Goal: Transaction & Acquisition: Book appointment/travel/reservation

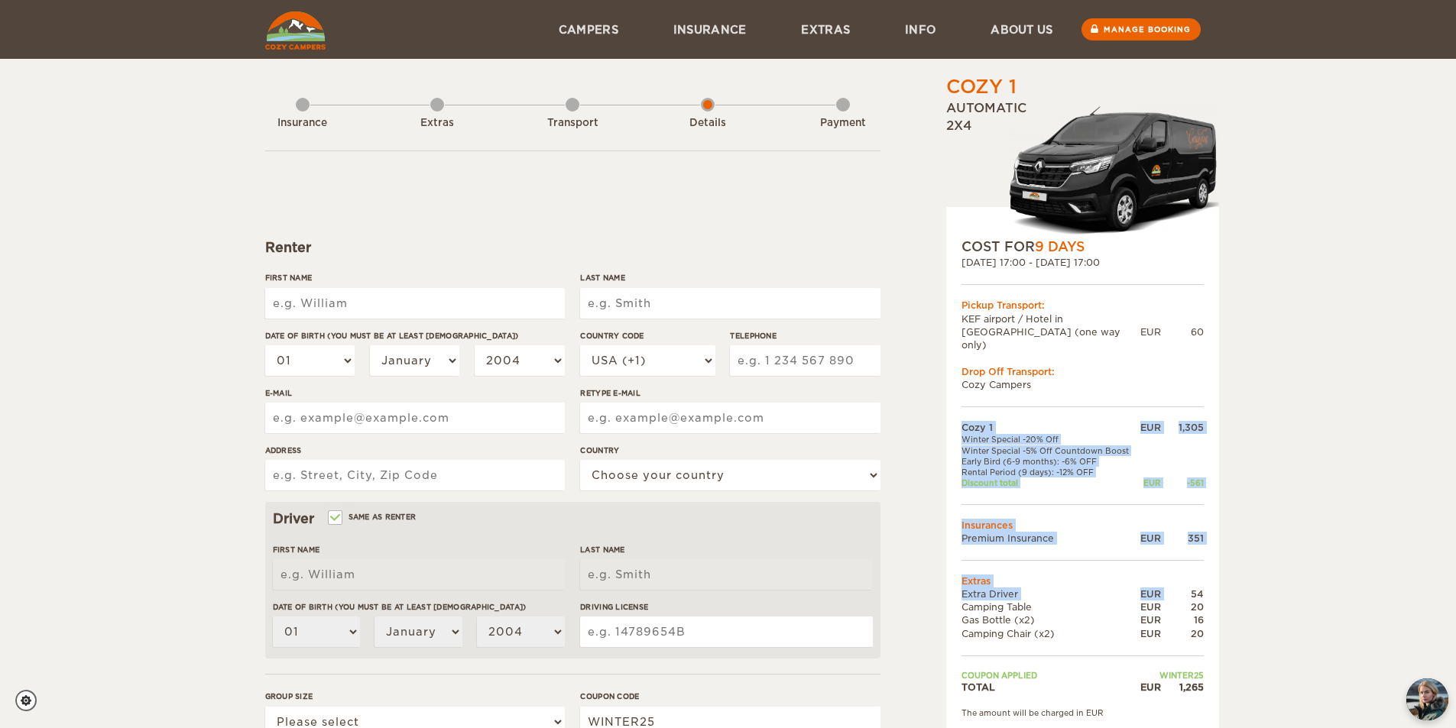
drag, startPoint x: 1192, startPoint y: 576, endPoint x: 1208, endPoint y: 576, distance: 16.0
click at [1208, 576] on div "COST FOR 9 Days [DATE] 17:00 - [DATE] 17:00 Pickup Transport: [GEOGRAPHIC_DATA]…" at bounding box center [1082, 470] width 273 height 527
click at [1203, 588] on div "54" at bounding box center [1182, 594] width 43 height 13
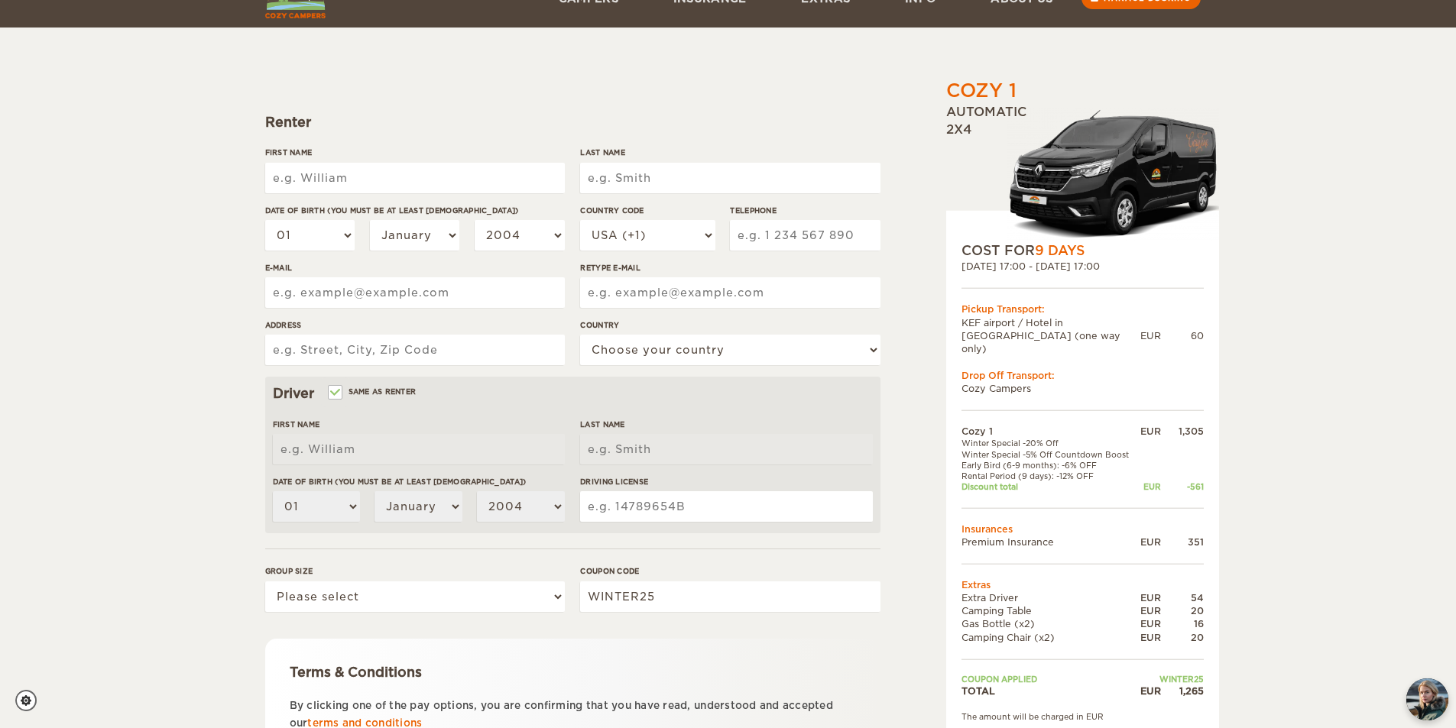
scroll to position [76, 0]
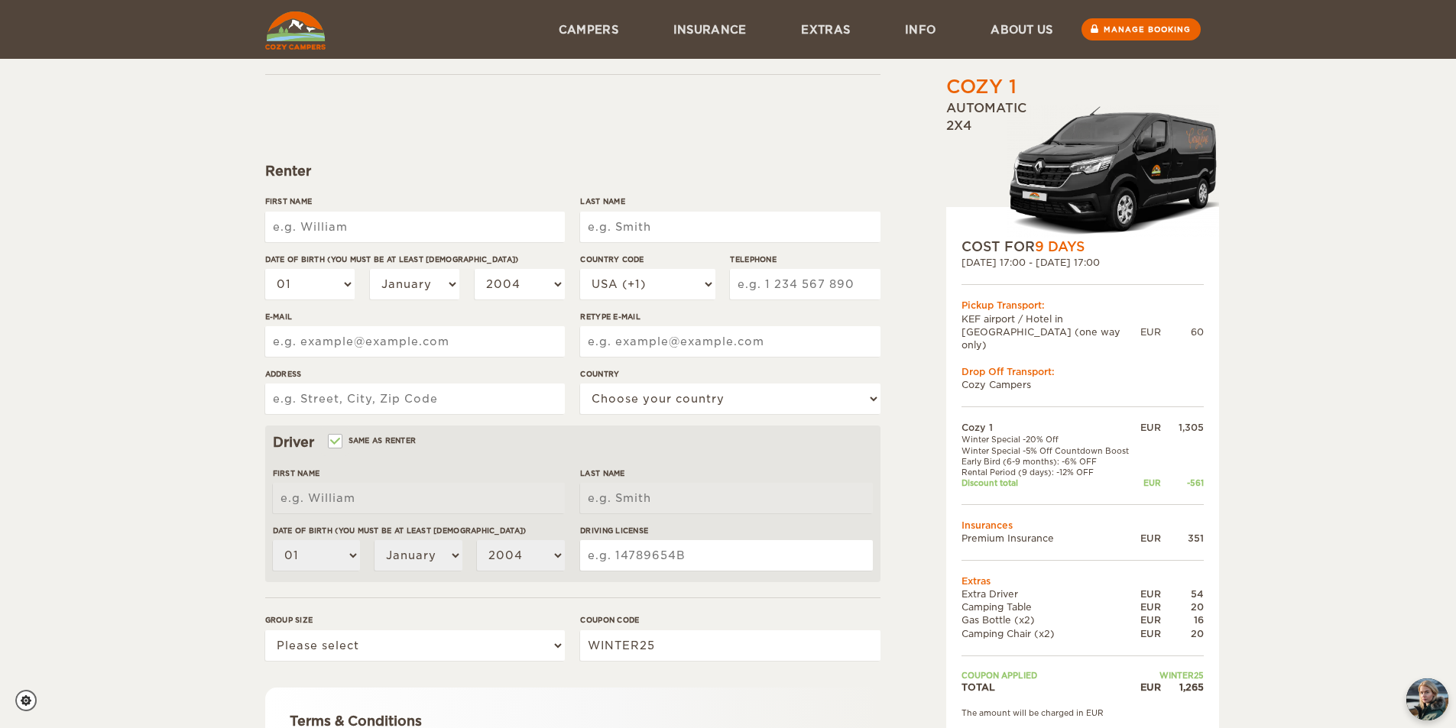
click at [465, 219] on input "First Name" at bounding box center [415, 227] width 300 height 31
type input "[PERSON_NAME]"
type input "[EMAIL_ADDRESS][DOMAIN_NAME]"
type input "rubncorts@gmail.com"
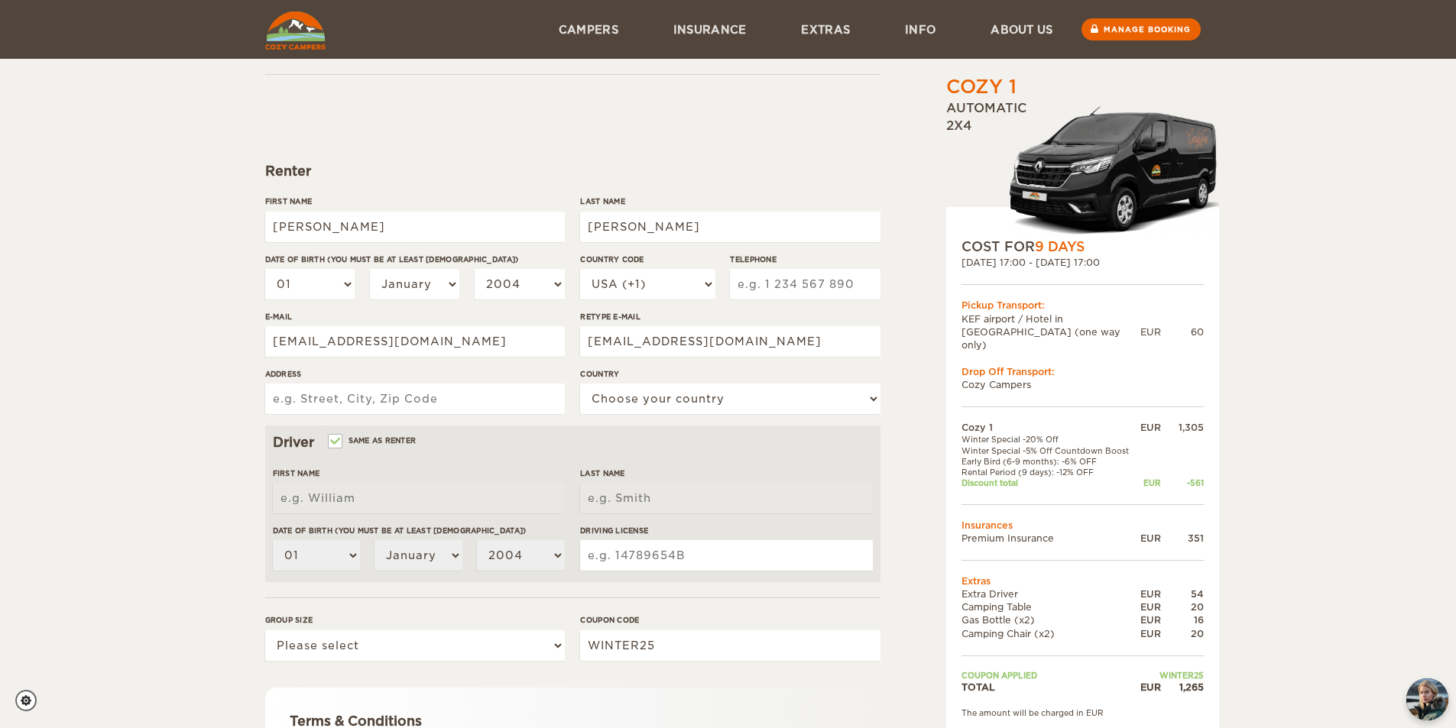
type input "Avenida Marqués De Monroig"
select select "196"
type input "Rubén"
type input "Cortés"
click at [662, 226] on input "Cortés" at bounding box center [730, 227] width 300 height 31
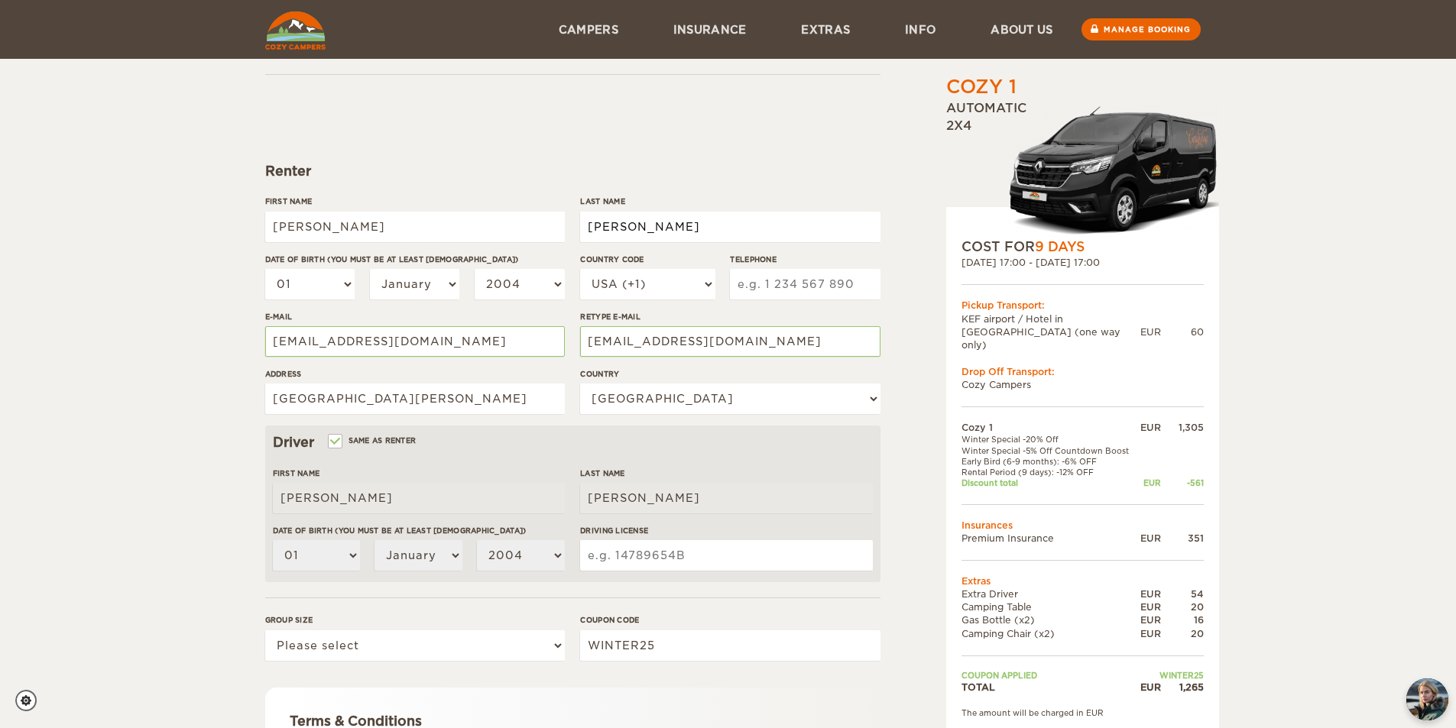
type input "Cortés Cabaco"
drag, startPoint x: 503, startPoint y: 405, endPoint x: 192, endPoint y: 418, distance: 311.3
click at [204, 418] on div "Cozy 1 Expand Collapse Total 1,265 EUR Automatic 2x4 COST FOR 9 Days 06. Mar 20…" at bounding box center [728, 420] width 1456 height 993
type input "C/ de l'Olivera de Ssistrells 5"
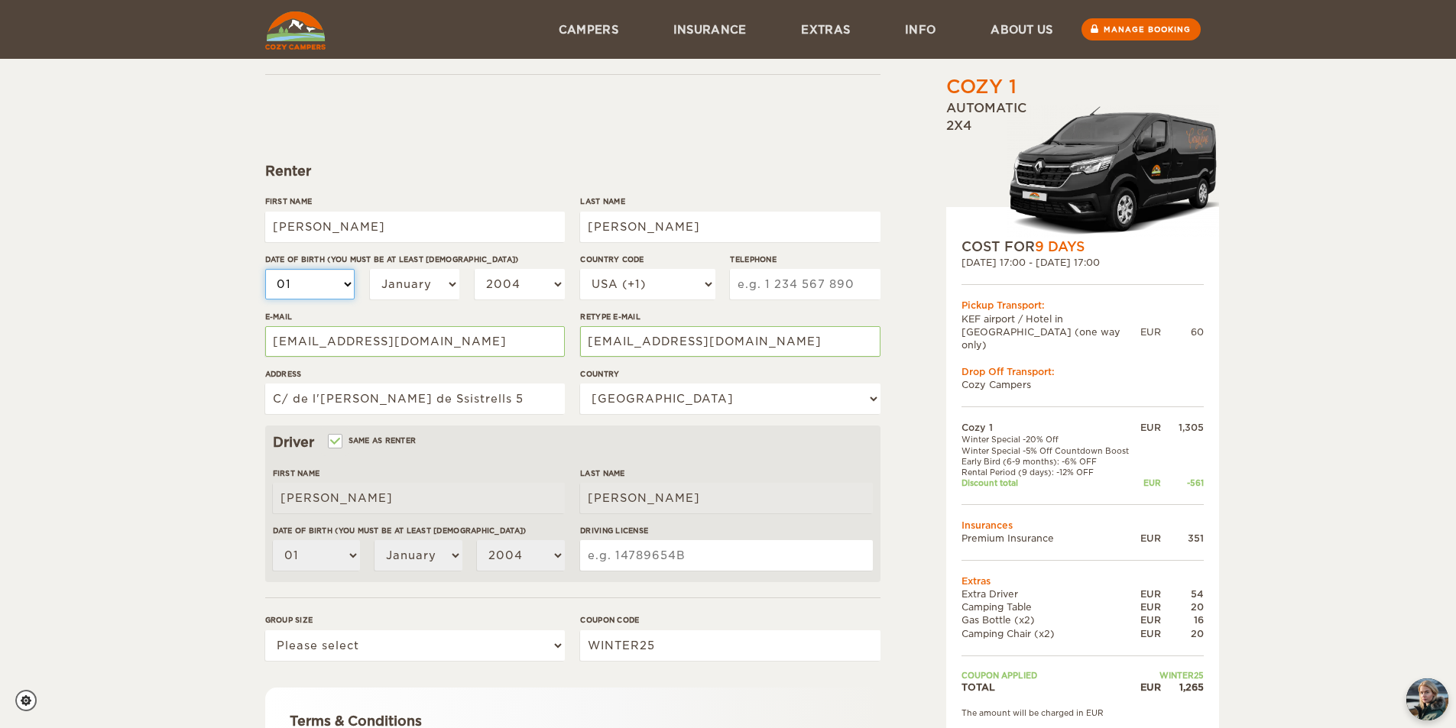
click at [322, 287] on select "01 02 03 04 05 06 07 08 09 10 11 12 13 14 15 16 17 18 19 20 21 22 23 24 25 26 2…" at bounding box center [310, 284] width 90 height 31
select select "03"
click at [265, 269] on select "01 02 03 04 05 06 07 08 09 10 11 12 13 14 15 16 17 18 19 20 21 22 23 24 25 26 2…" at bounding box center [310, 284] width 90 height 31
select select "03"
click at [398, 400] on input "C/ de l'Olivera de Ssistrells 5" at bounding box center [415, 399] width 300 height 31
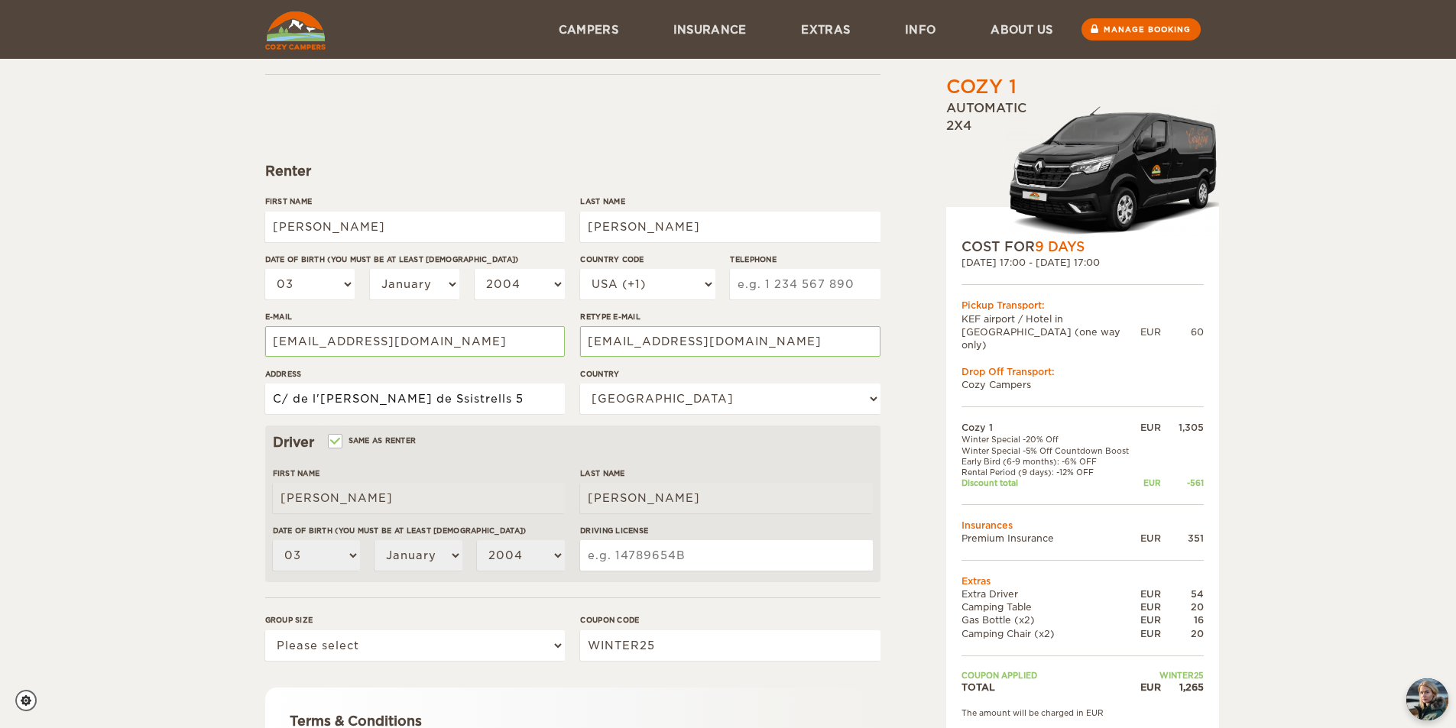
click at [403, 400] on input "C/ de l'Olivera de Ssistrells 5" at bounding box center [415, 399] width 300 height 31
type input "C/ de l'Olivera de Sistrells 5"
click at [403, 288] on select "January February March April May June July August September October November De…" at bounding box center [415, 284] width 90 height 31
select select "08"
click at [370, 269] on select "January February March April May June July August September October November De…" at bounding box center [415, 284] width 90 height 31
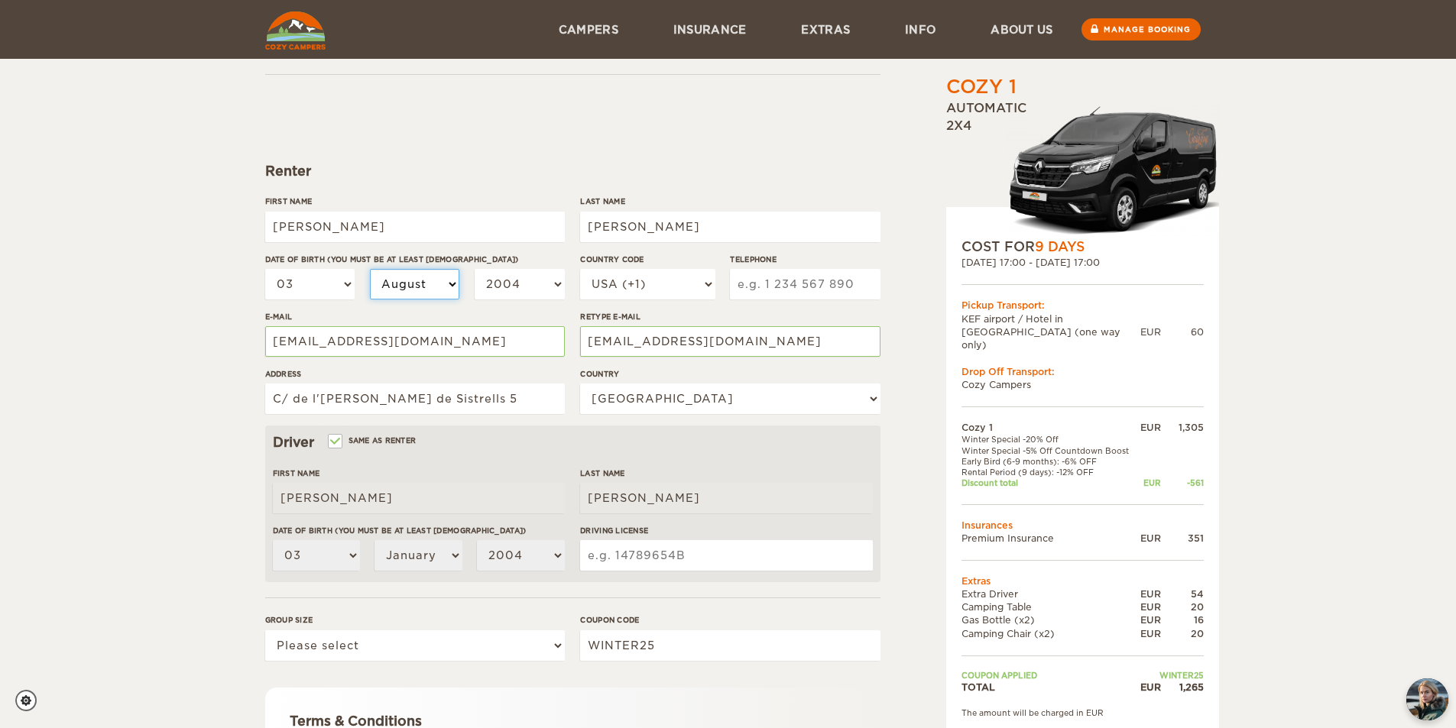
select select "08"
click at [540, 274] on select "2004 2003 2002 2001 2000 1999 1998 1997 1996 1995 1994 1993 1992 1991 1990 1989…" at bounding box center [520, 284] width 90 height 31
select select "2002"
click at [475, 269] on select "2004 2003 2002 2001 2000 1999 1998 1997 1996 1995 1994 1993 1992 1991 1990 1989…" at bounding box center [520, 284] width 90 height 31
select select "2002"
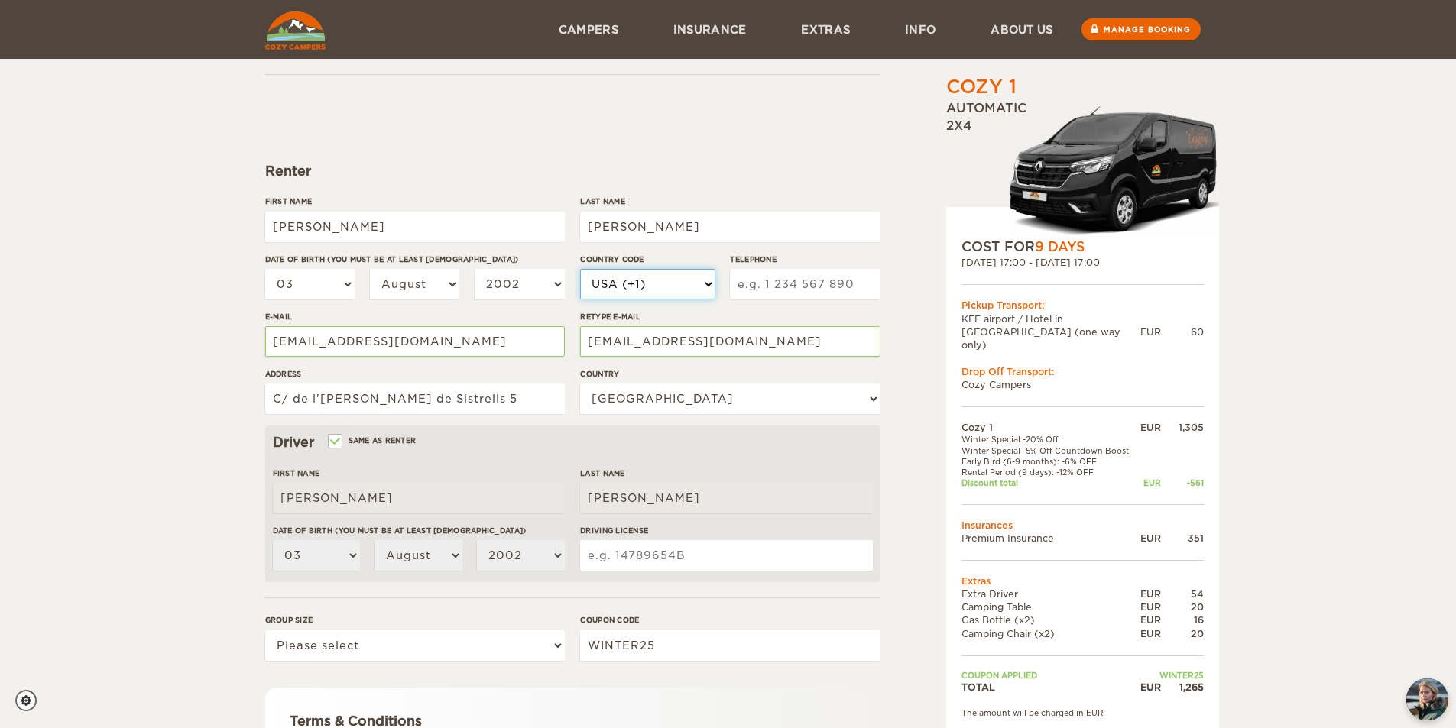
click at [659, 291] on select "USA (+1) UK (+44) Germany (+49) Algeria (+213) Andorra (+376) Angola (+244) Ang…" at bounding box center [647, 284] width 134 height 31
select select "34"
click at [580, 269] on select "USA (+1) UK (+44) Germany (+49) Algeria (+213) Andorra (+376) Angola (+244) Ang…" at bounding box center [647, 284] width 134 height 31
click at [845, 294] on input "Telephone" at bounding box center [805, 284] width 150 height 31
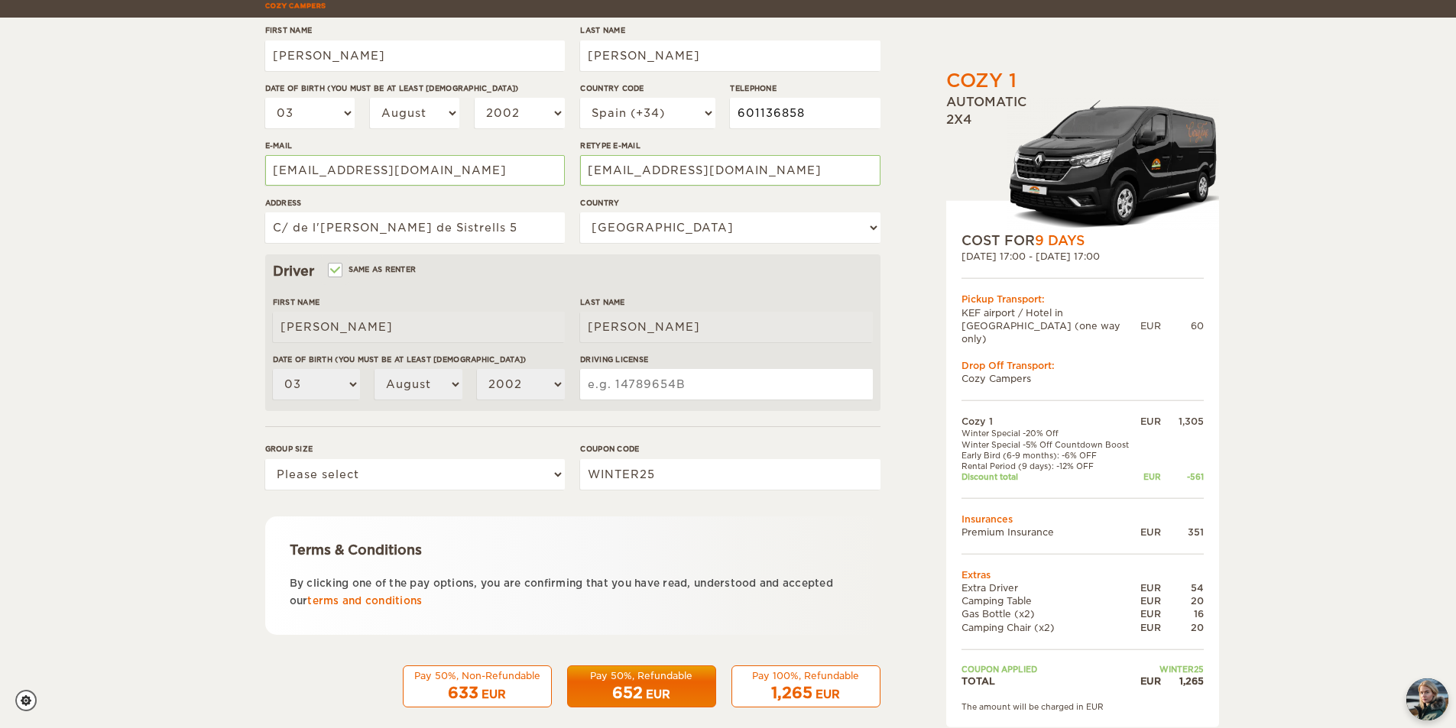
scroll to position [265, 0]
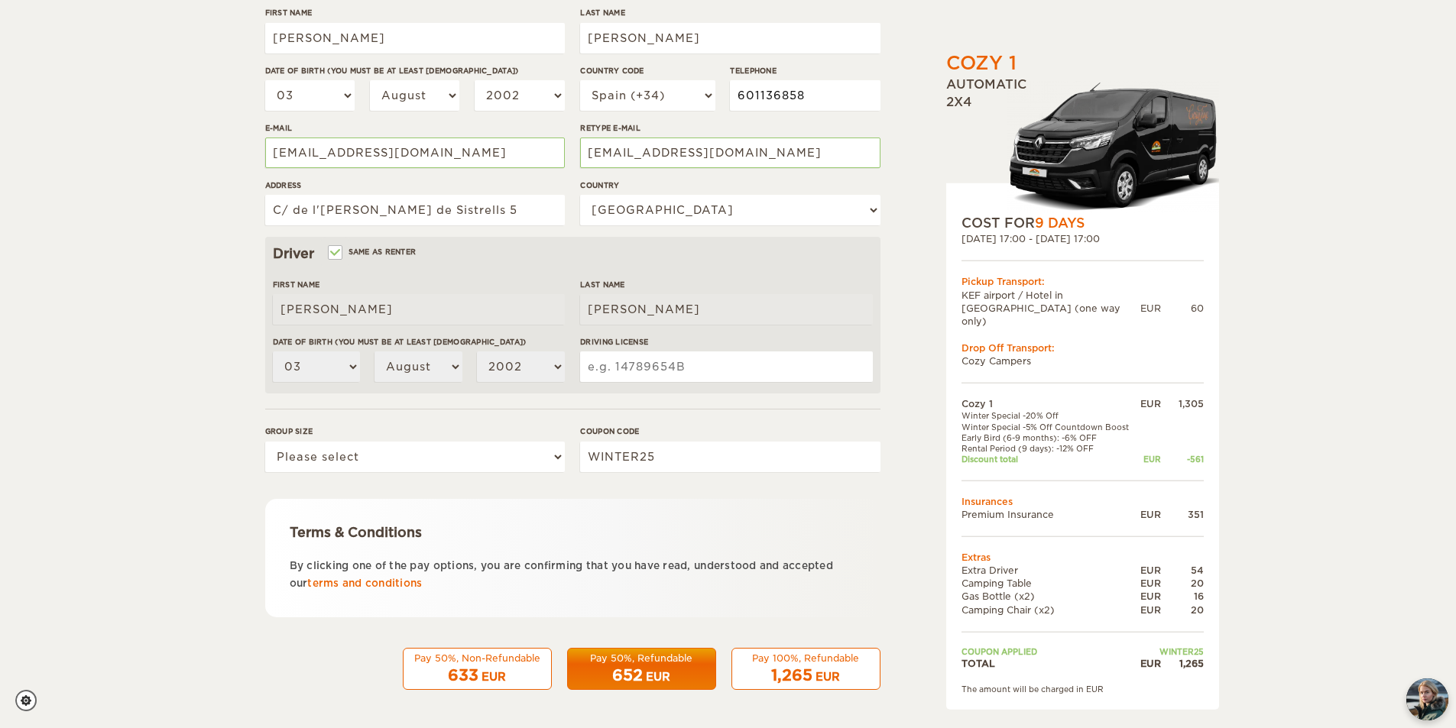
type input "601136858"
click at [669, 368] on input "Driving License" at bounding box center [726, 367] width 292 height 31
click at [331, 252] on input "Same as renter" at bounding box center [334, 254] width 10 height 10
checkbox input "false"
select select
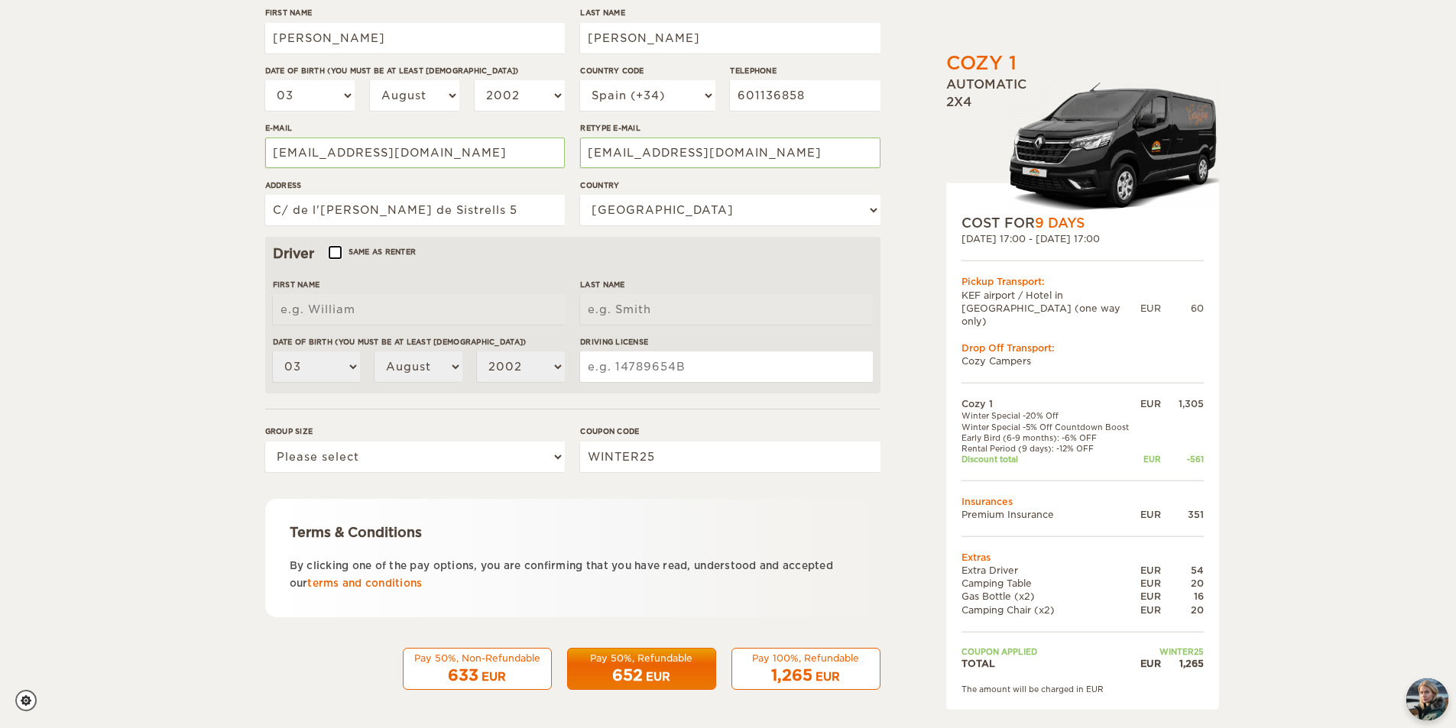
select select
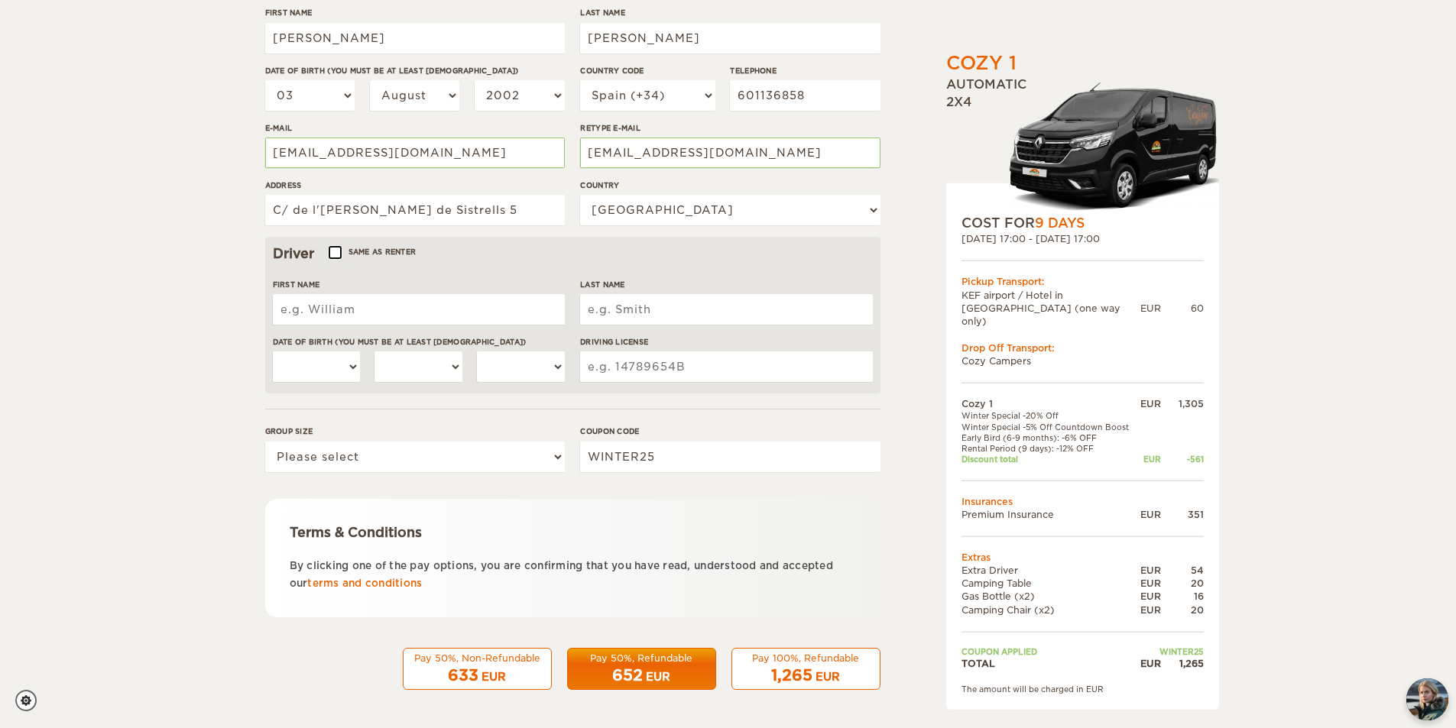
click at [332, 252] on input "Same as renter" at bounding box center [334, 254] width 10 height 10
checkbox input "true"
type input "Rubén"
type input "Cortés Cabaco"
select select "03"
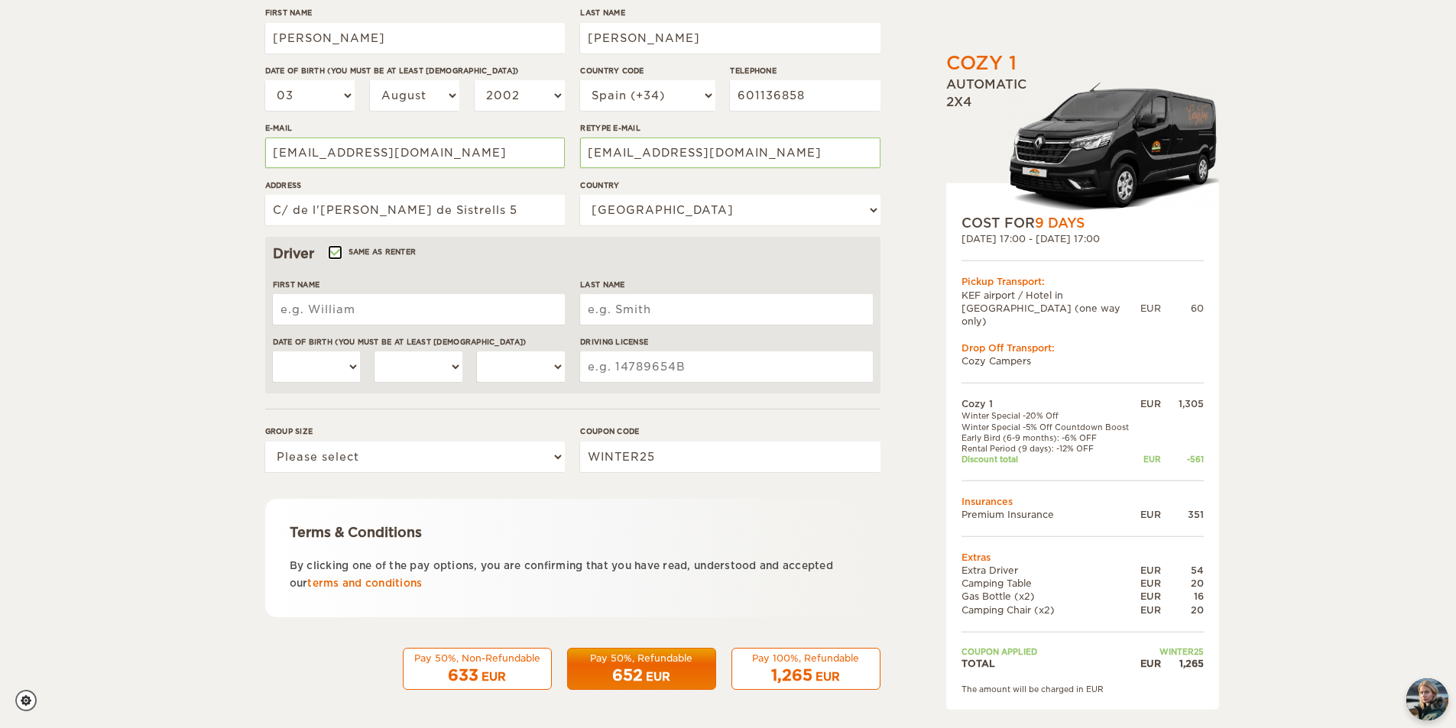
select select "08"
select select "2002"
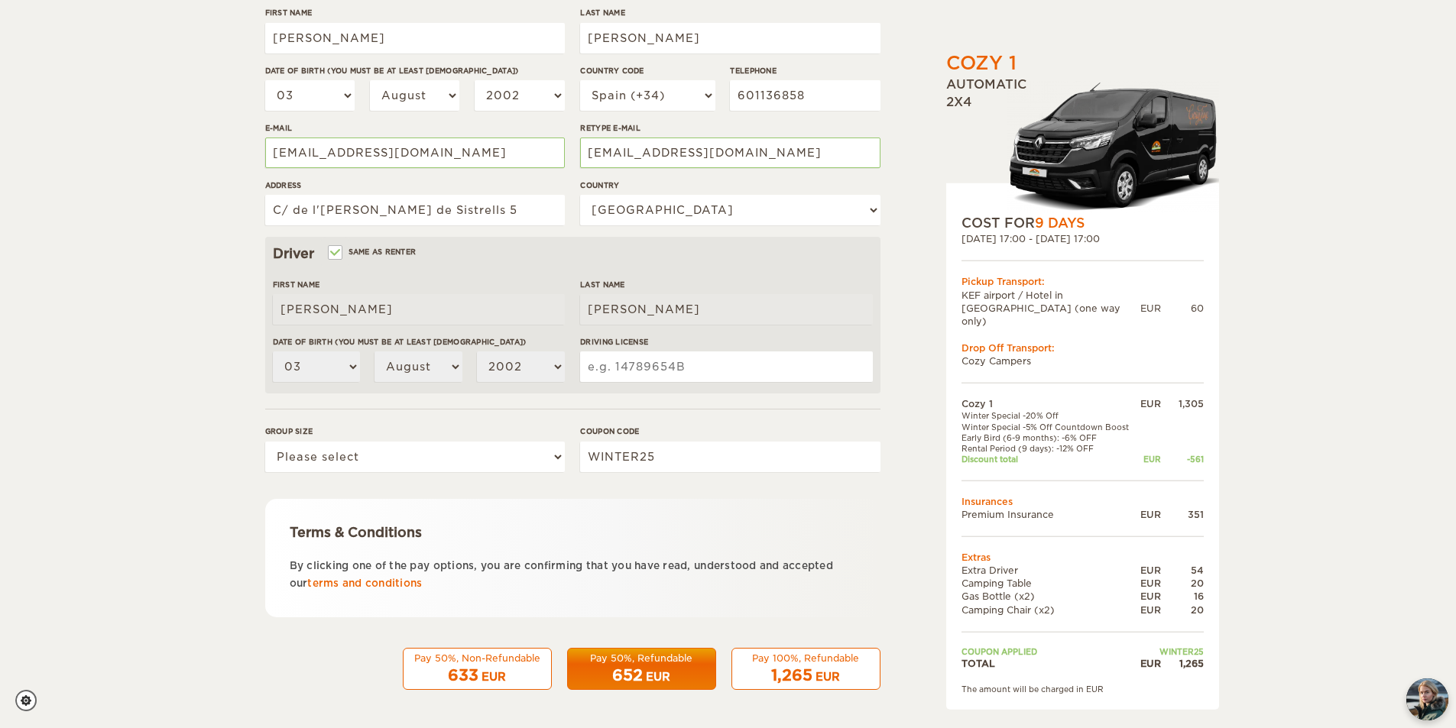
click at [661, 374] on input "Driving License" at bounding box center [726, 367] width 292 height 31
type input "5"
type input "53998502E"
click at [446, 443] on select "Please select 1 2" at bounding box center [415, 457] width 300 height 31
click at [439, 462] on select "Please select 1 2" at bounding box center [415, 457] width 300 height 31
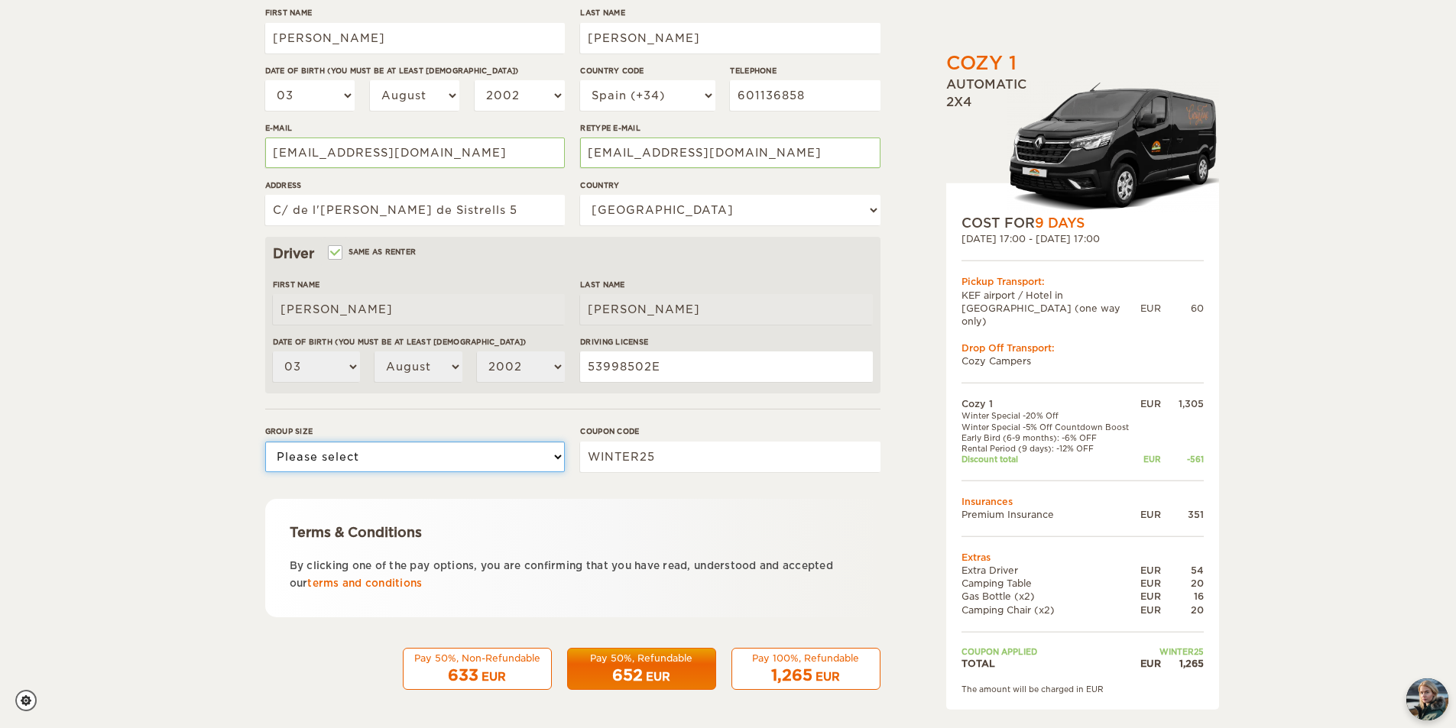
select select "2"
click at [265, 442] on select "Please select 1 2" at bounding box center [415, 457] width 300 height 31
click at [779, 675] on span "1,265" at bounding box center [791, 675] width 41 height 18
click at [803, 658] on div "Pay 100%, Refundable" at bounding box center [805, 658] width 129 height 13
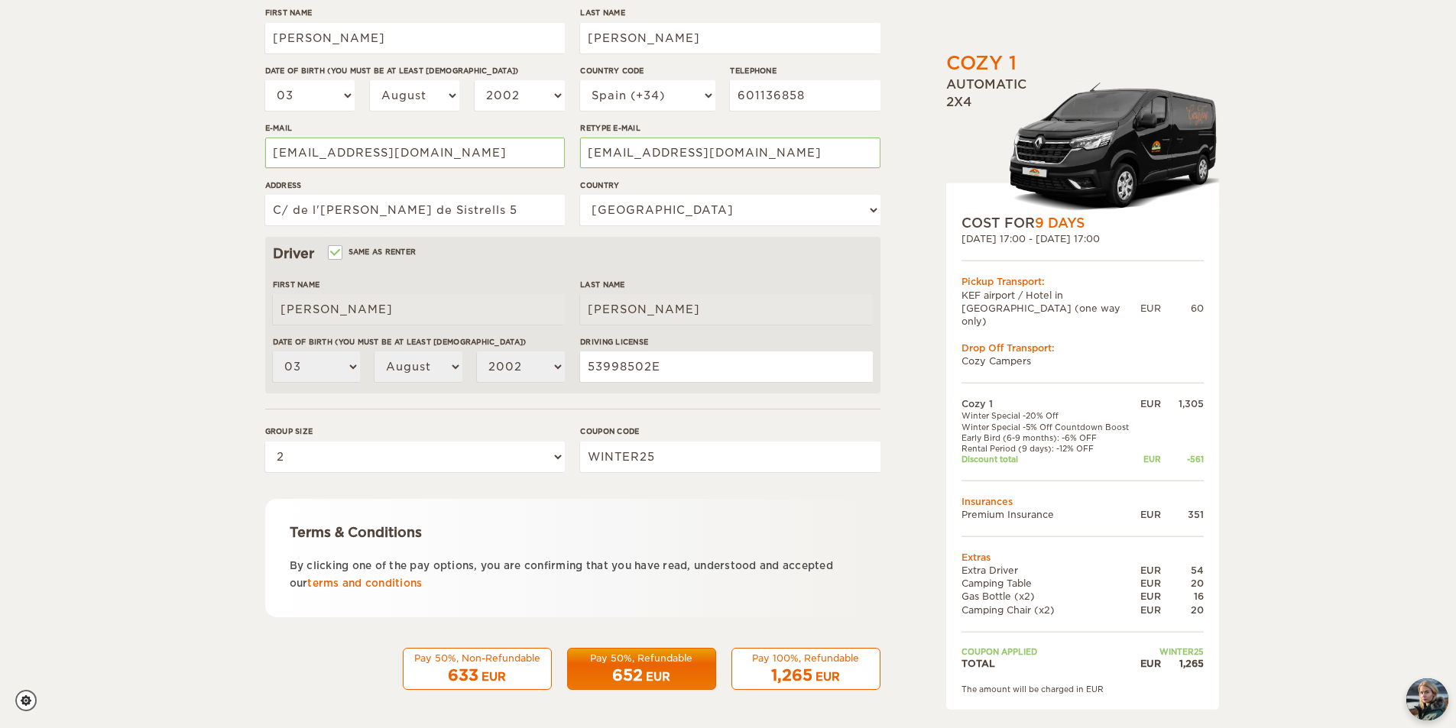
click at [793, 668] on span "1,265" at bounding box center [791, 675] width 41 height 18
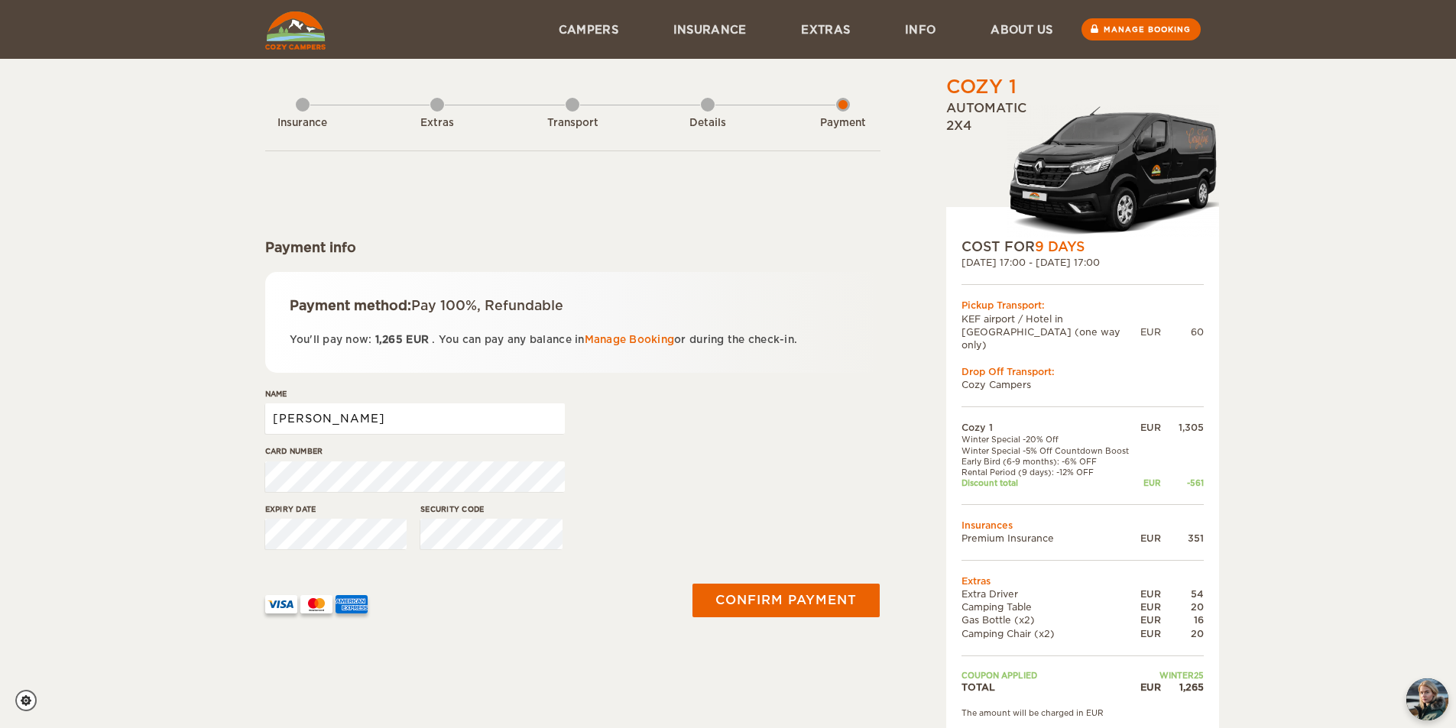
click at [435, 417] on input "[PERSON_NAME]" at bounding box center [415, 418] width 300 height 31
click at [376, 418] on input "Rubén Cortés" at bounding box center [415, 418] width 300 height 31
type input "Rubén Cortés Cabaco"
click at [240, 553] on div "Cozy 1 Expand Collapse Total 1,265 EUR Automatic 2x4 COST FOR 9 Days [DATE] 17:…" at bounding box center [728, 374] width 1456 height 749
click at [718, 598] on button "Confirm payment" at bounding box center [786, 600] width 193 height 34
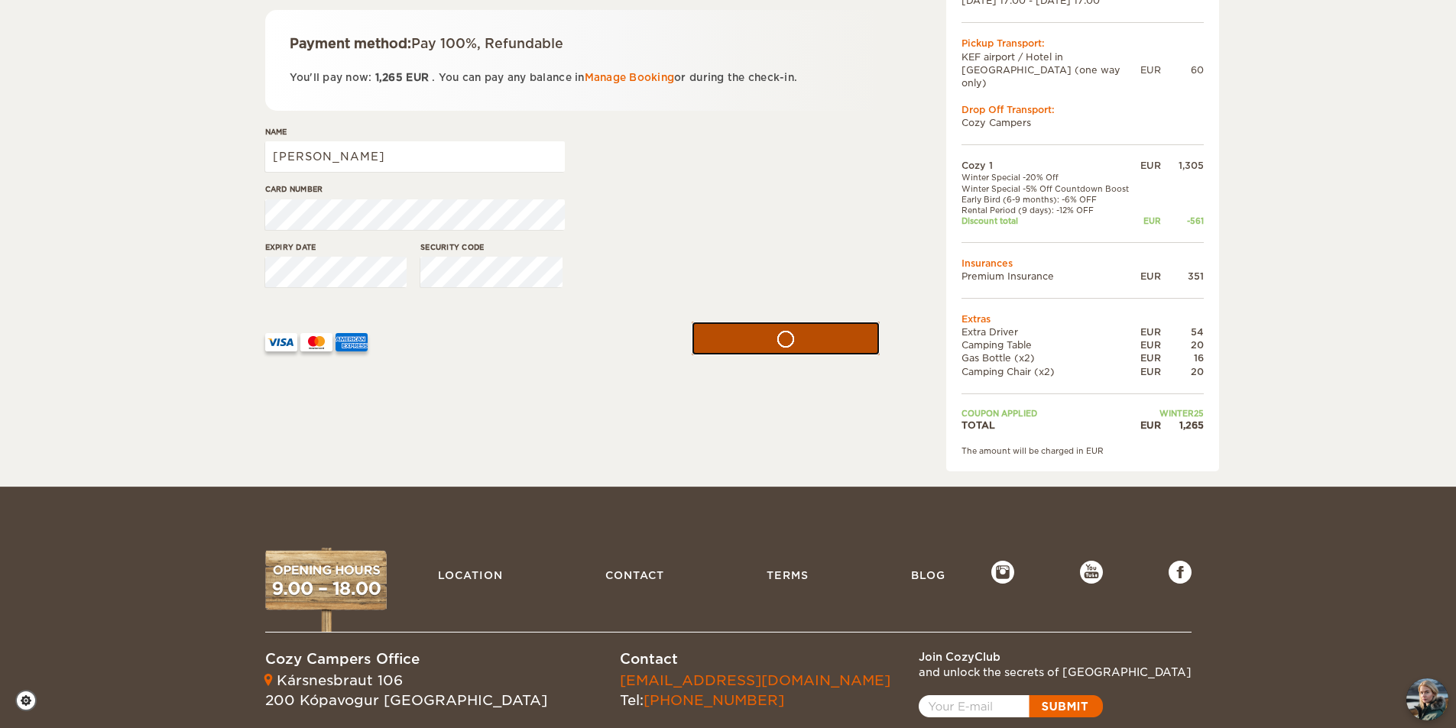
scroll to position [336, 0]
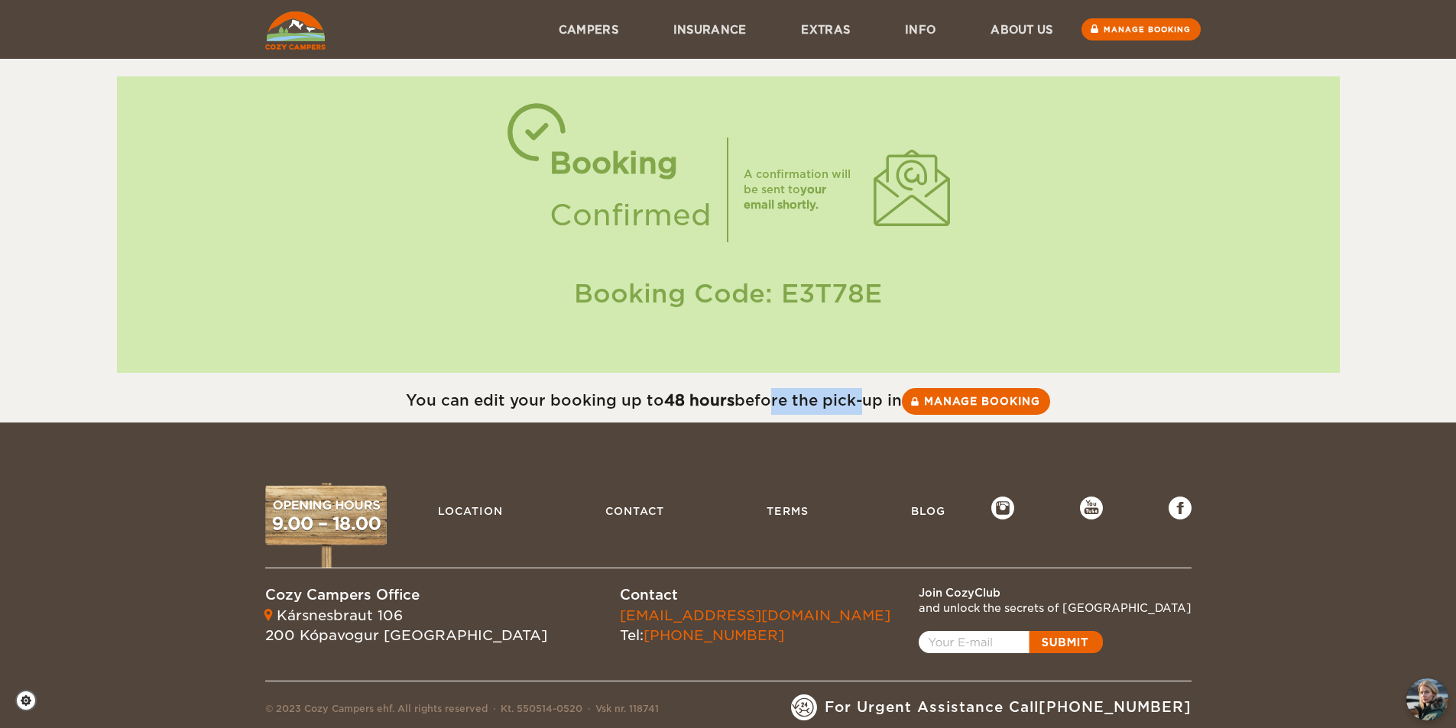
drag, startPoint x: 762, startPoint y: 405, endPoint x: 855, endPoint y: 406, distance: 93.2
click at [857, 406] on div "You can edit your booking up to 48 hours before the pick-up in Manage booking" at bounding box center [728, 401] width 1456 height 27
click at [679, 394] on strong "48 hours" at bounding box center [699, 400] width 70 height 18
drag, startPoint x: 771, startPoint y: 295, endPoint x: 856, endPoint y: 300, distance: 85.0
click at [854, 300] on div "Booking Code: E3T78E" at bounding box center [728, 294] width 1192 height 36
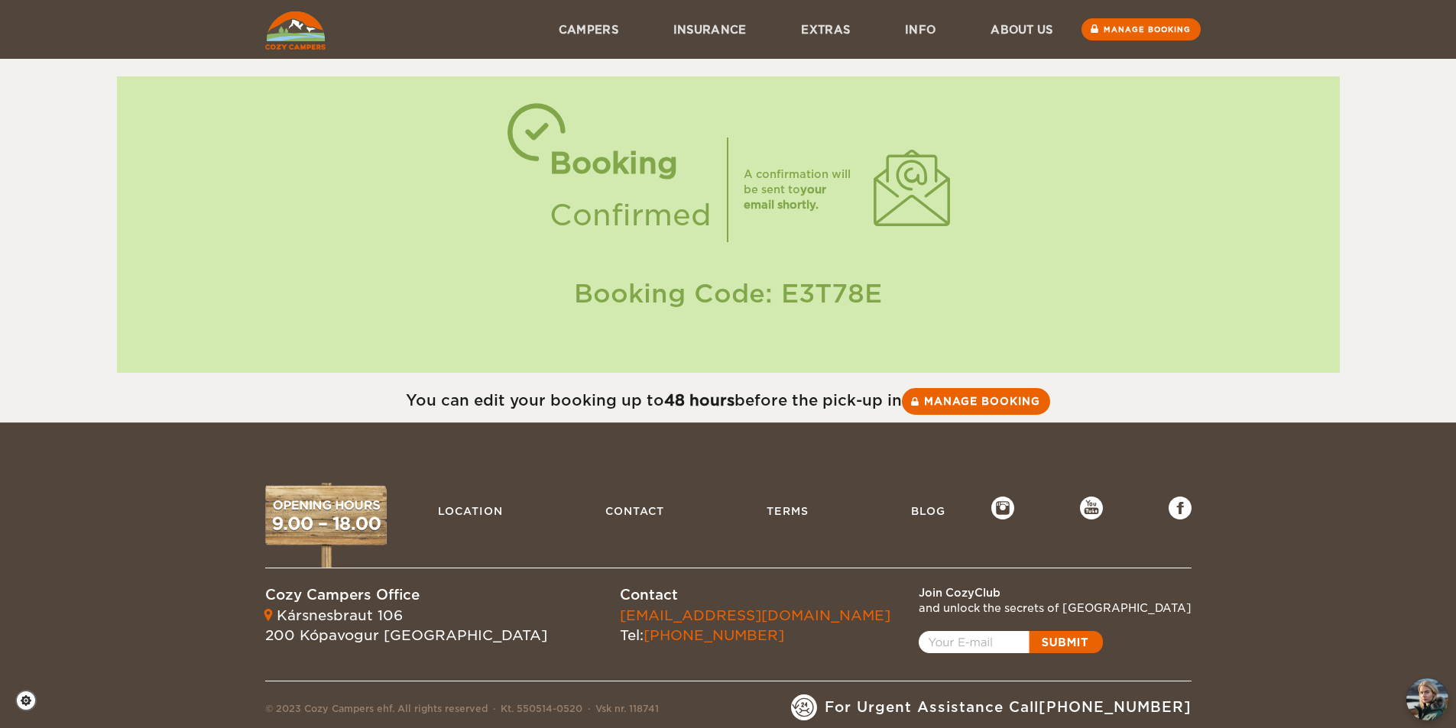
click at [860, 302] on div "Booking Code: E3T78E" at bounding box center [728, 294] width 1192 height 36
click at [987, 406] on link "Manage booking" at bounding box center [975, 401] width 153 height 28
drag, startPoint x: 776, startPoint y: 295, endPoint x: 788, endPoint y: 295, distance: 11.5
click at [789, 295] on div "Booking Code: E3T78E" at bounding box center [728, 294] width 1192 height 36
click at [782, 295] on div "Booking Code: E3T78E" at bounding box center [728, 294] width 1192 height 36
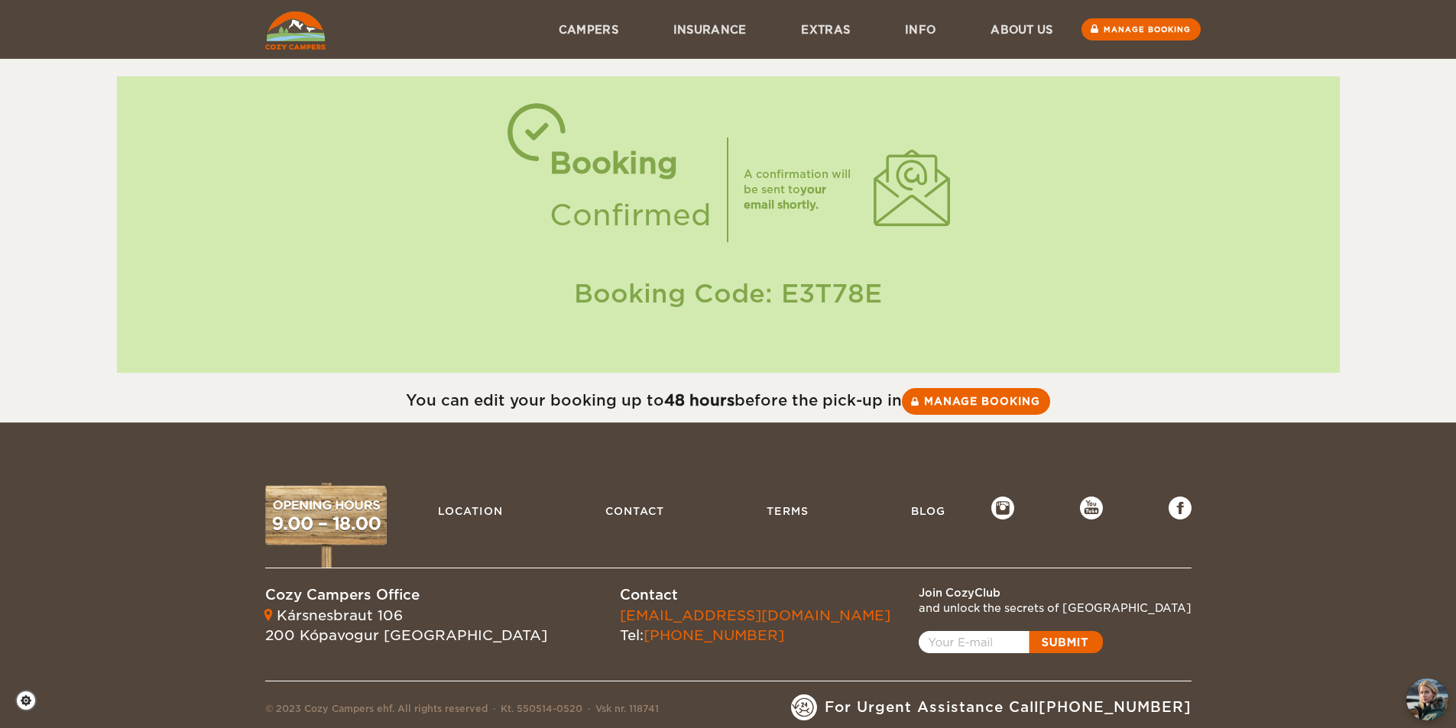
drag, startPoint x: 782, startPoint y: 295, endPoint x: 870, endPoint y: 296, distance: 87.9
click at [870, 296] on div "Booking Code: E3T78E" at bounding box center [728, 294] width 1192 height 36
click at [1000, 401] on link "Manage booking" at bounding box center [975, 401] width 153 height 28
